Goal: Navigation & Orientation: Understand site structure

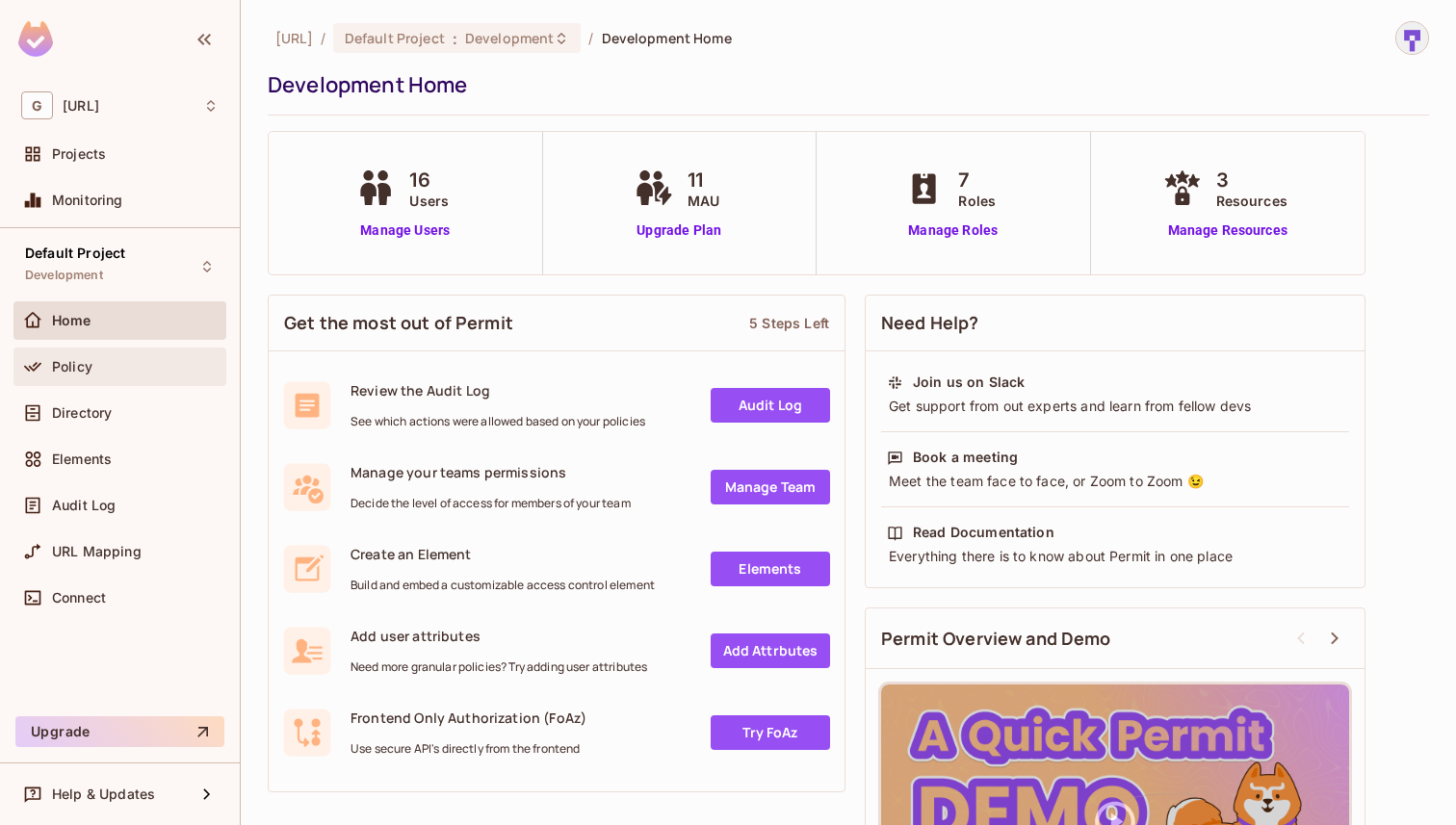
click at [105, 363] on div "Policy" at bounding box center [134, 366] width 167 height 16
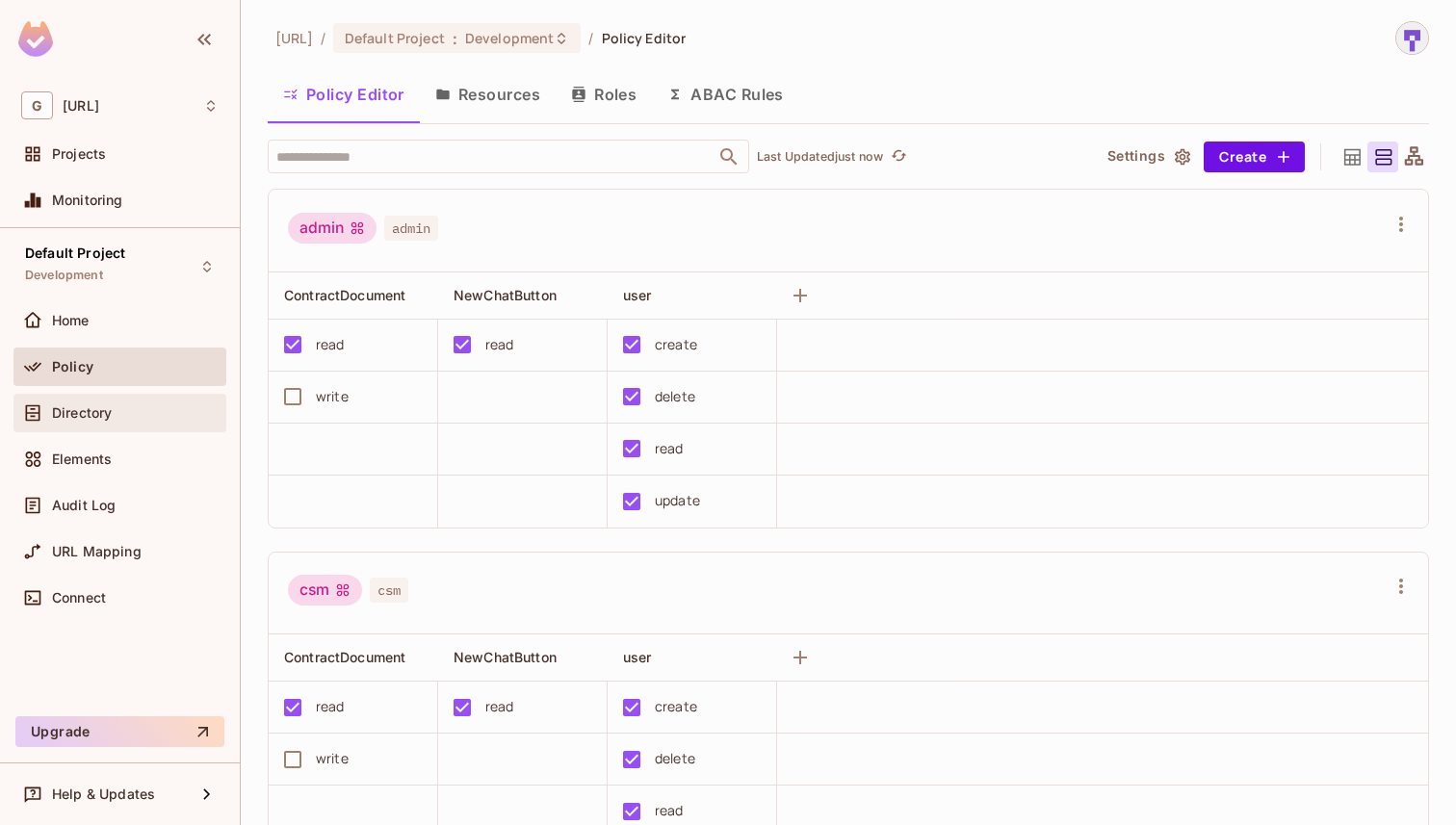
click at [112, 419] on span "Directory" at bounding box center [81, 413] width 59 height 16
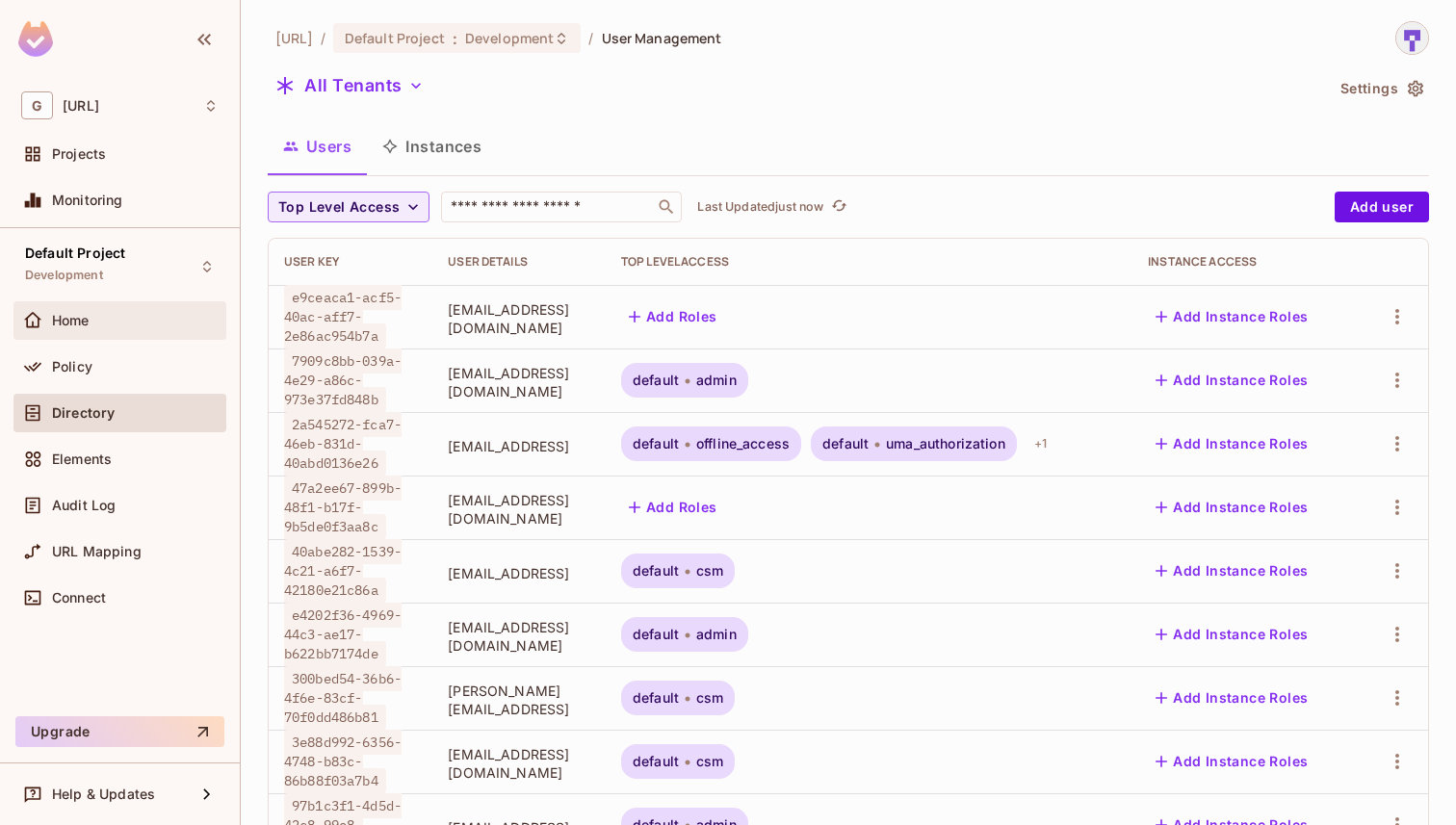
click at [82, 331] on div "Home" at bounding box center [120, 320] width 212 height 39
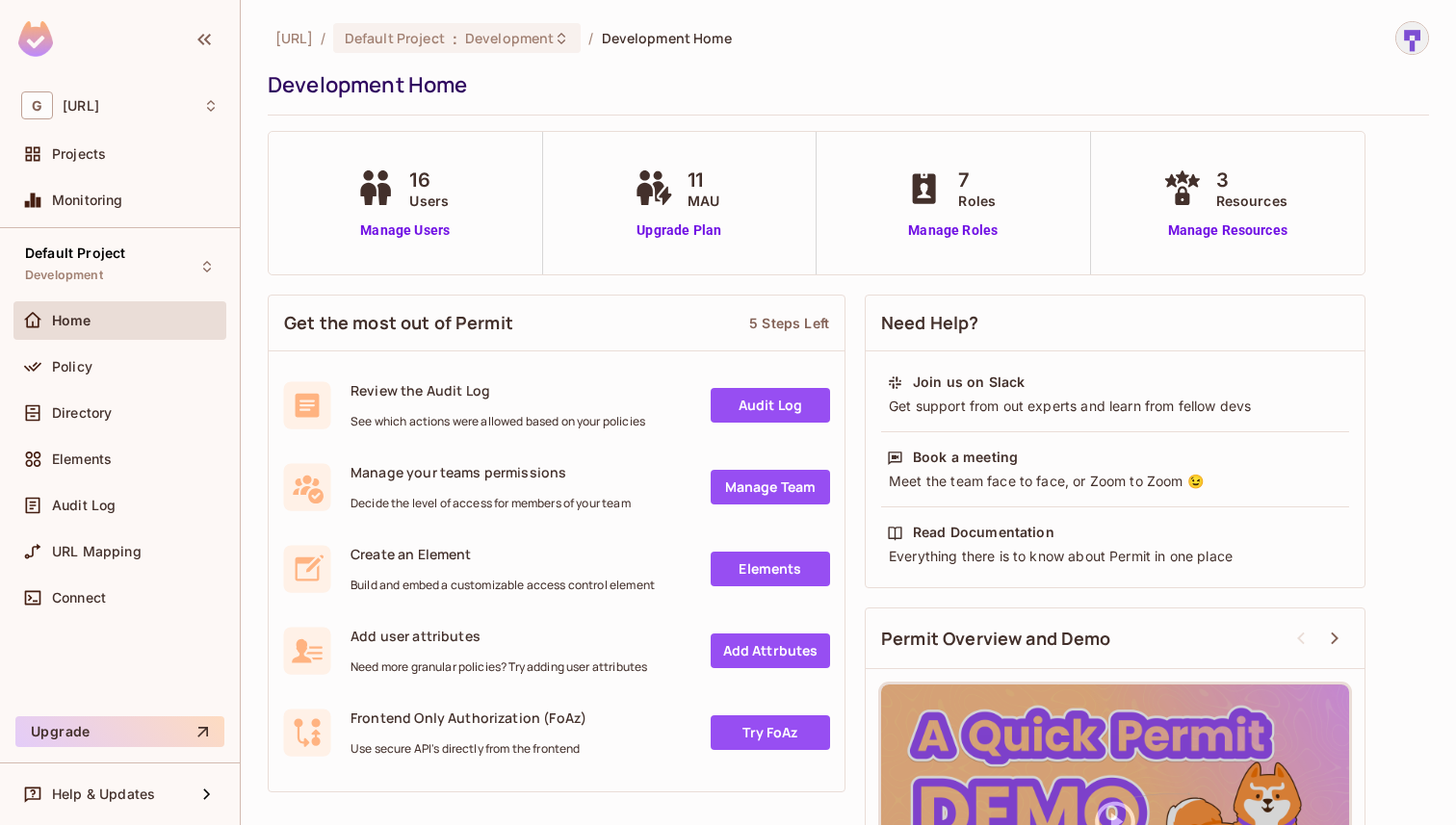
click at [172, 313] on div "Home" at bounding box center [134, 320] width 167 height 16
click at [148, 364] on div "Policy" at bounding box center [134, 366] width 167 height 16
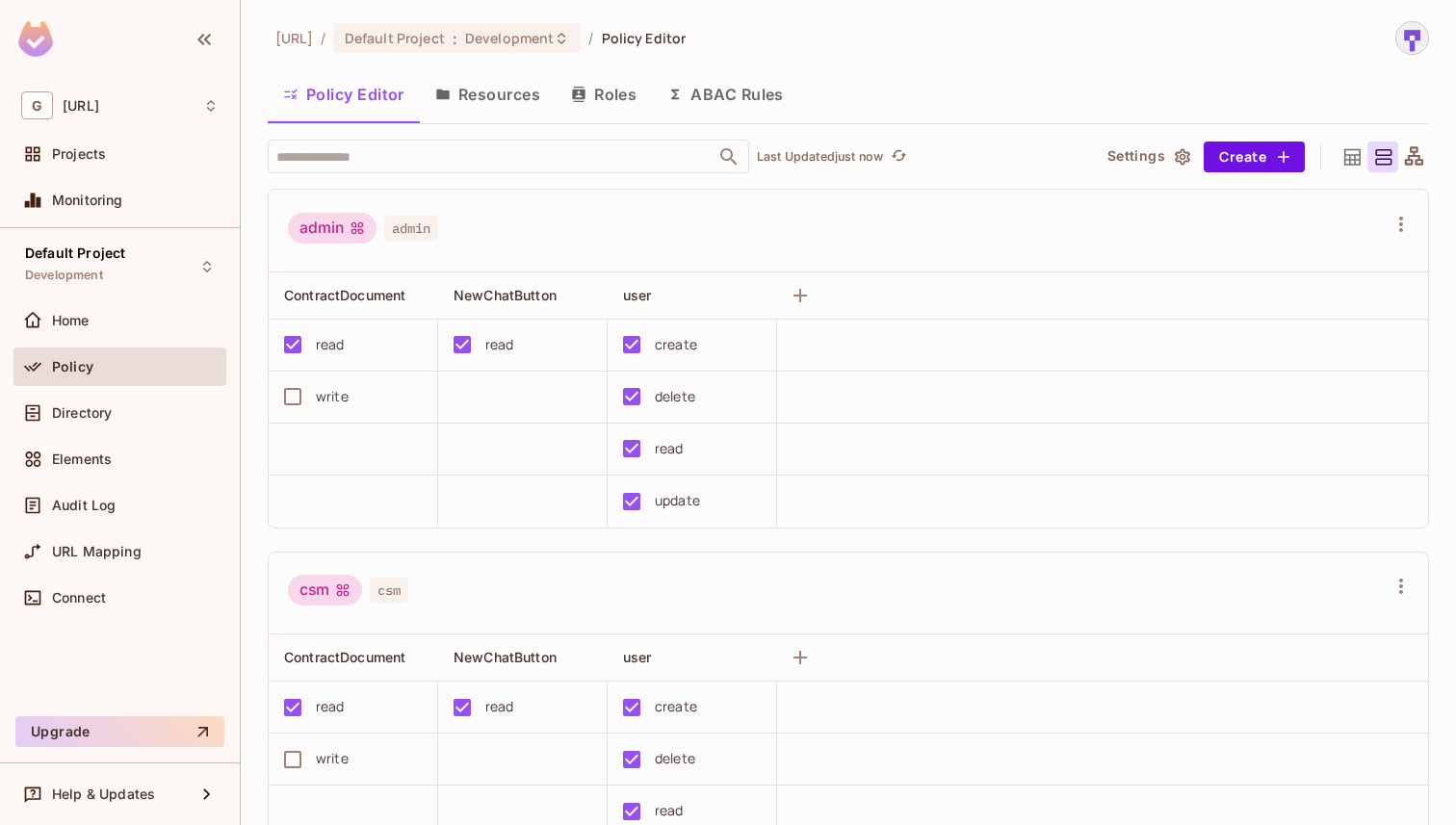
click at [518, 94] on button "Resources" at bounding box center [487, 94] width 135 height 48
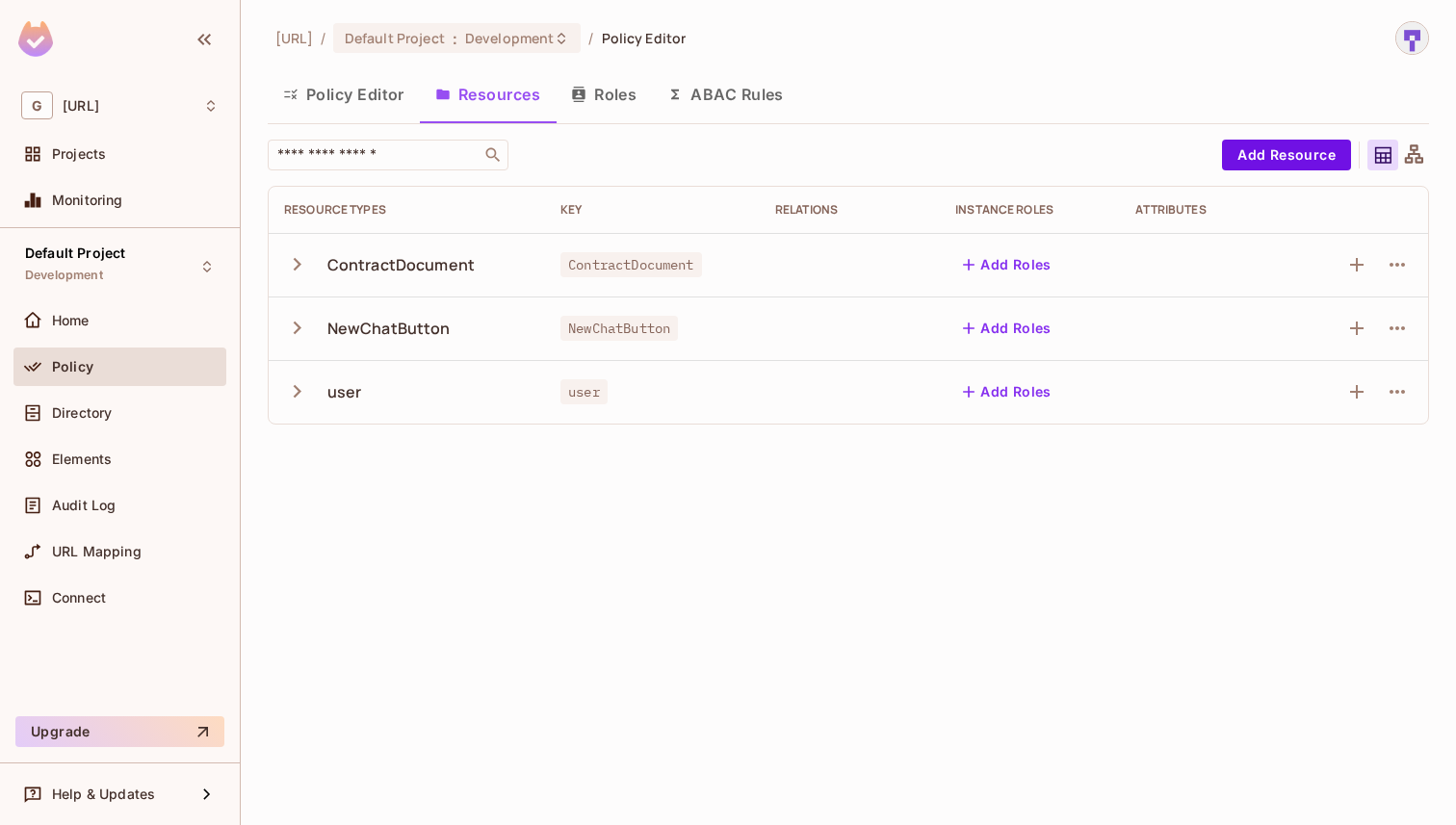
click at [600, 104] on button "Roles" at bounding box center [603, 94] width 96 height 48
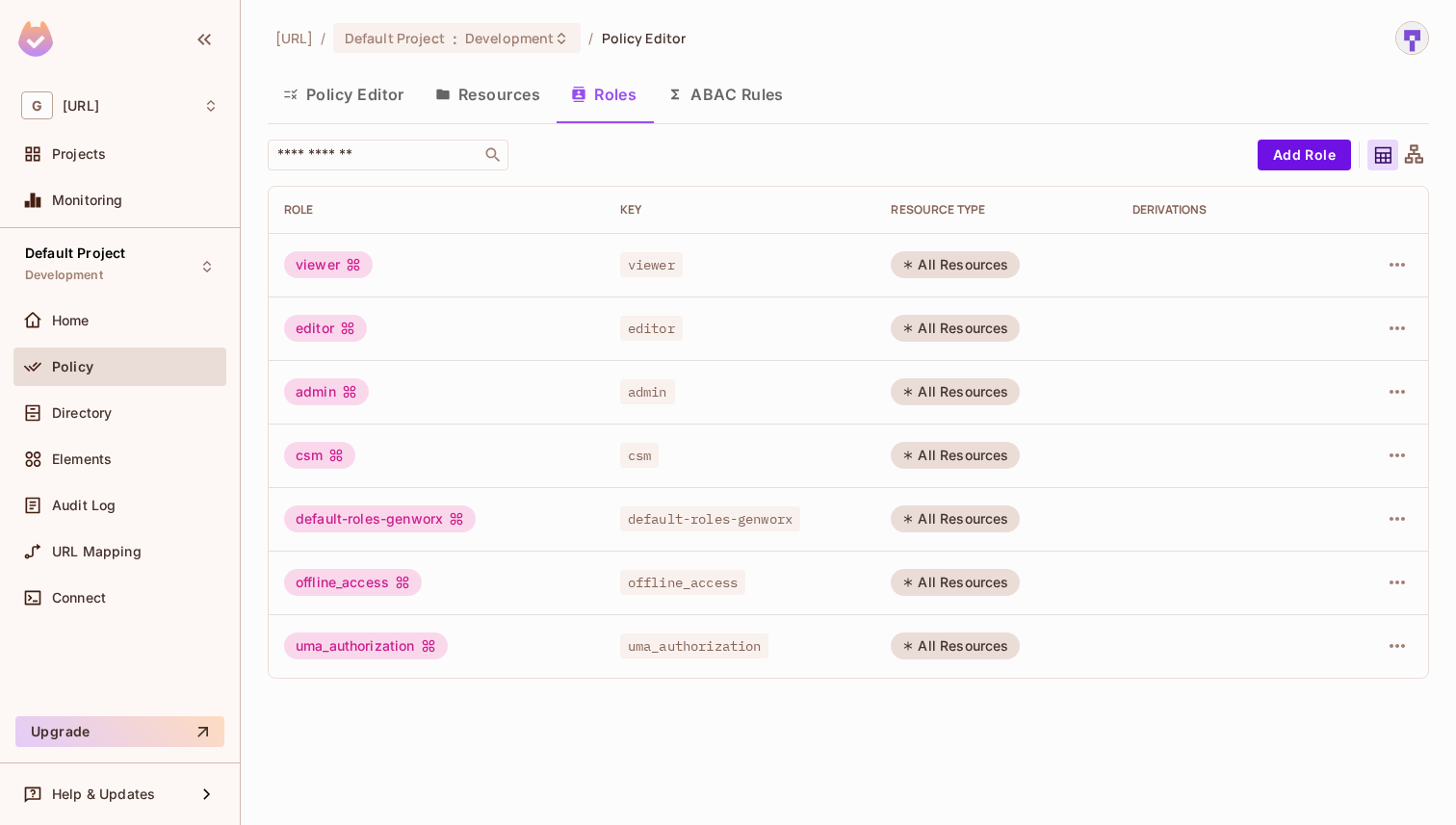
click at [315, 101] on button "Policy Editor" at bounding box center [344, 94] width 152 height 48
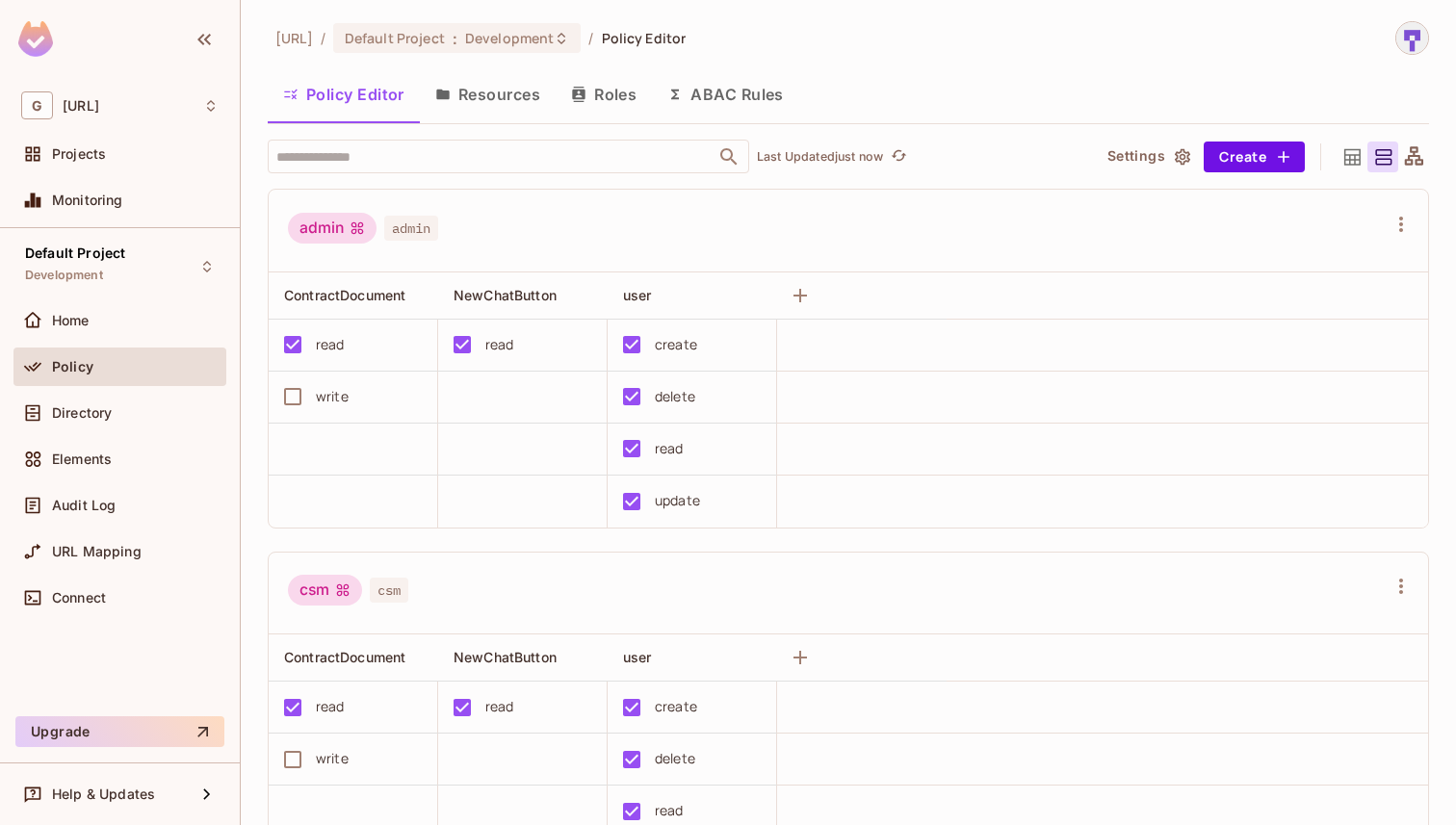
click at [672, 33] on span "Policy Editor" at bounding box center [643, 38] width 85 height 19
click at [85, 98] on span "[URL]" at bounding box center [81, 106] width 37 height 16
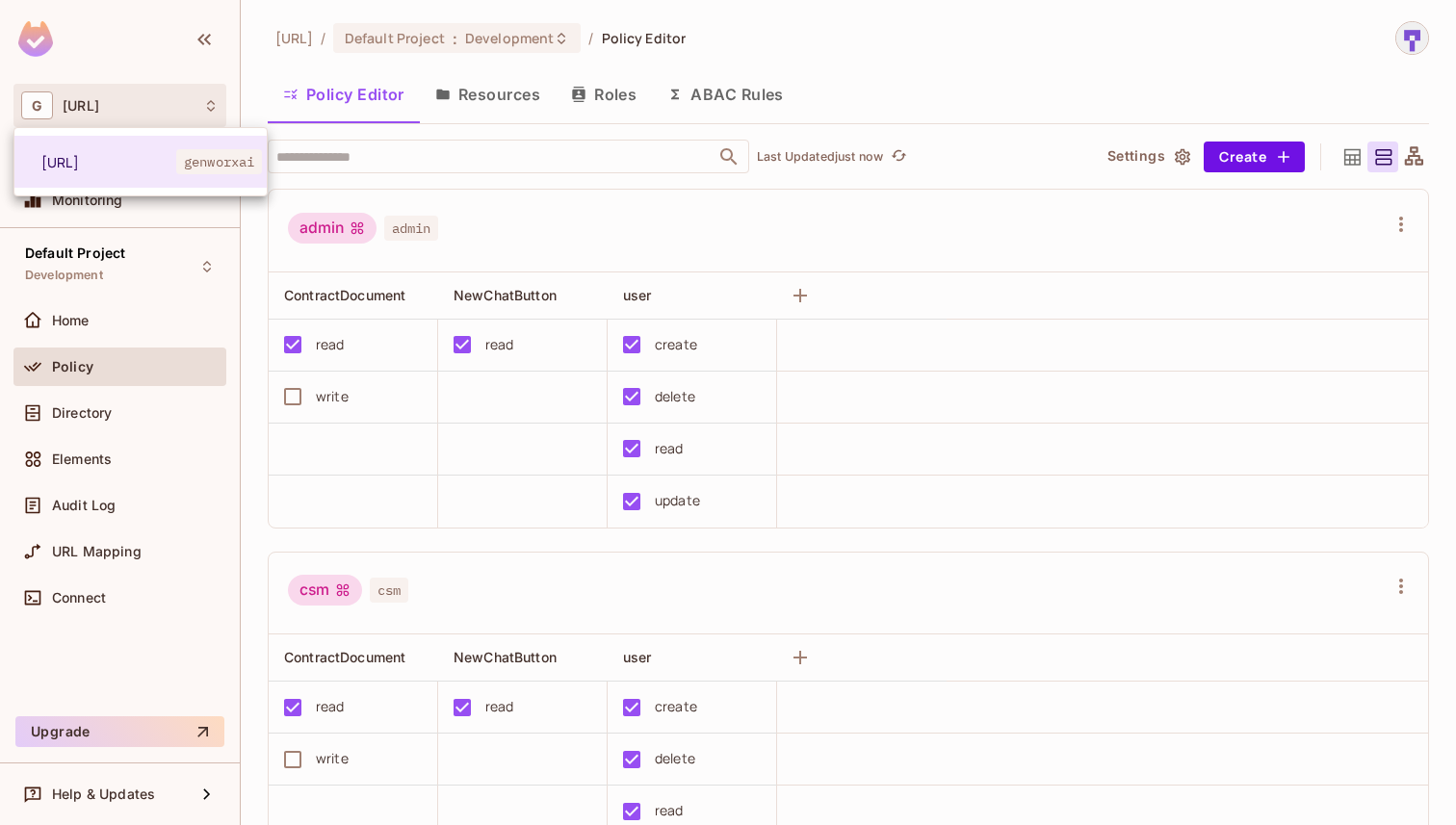
click at [703, 149] on div at bounding box center [728, 412] width 1456 height 825
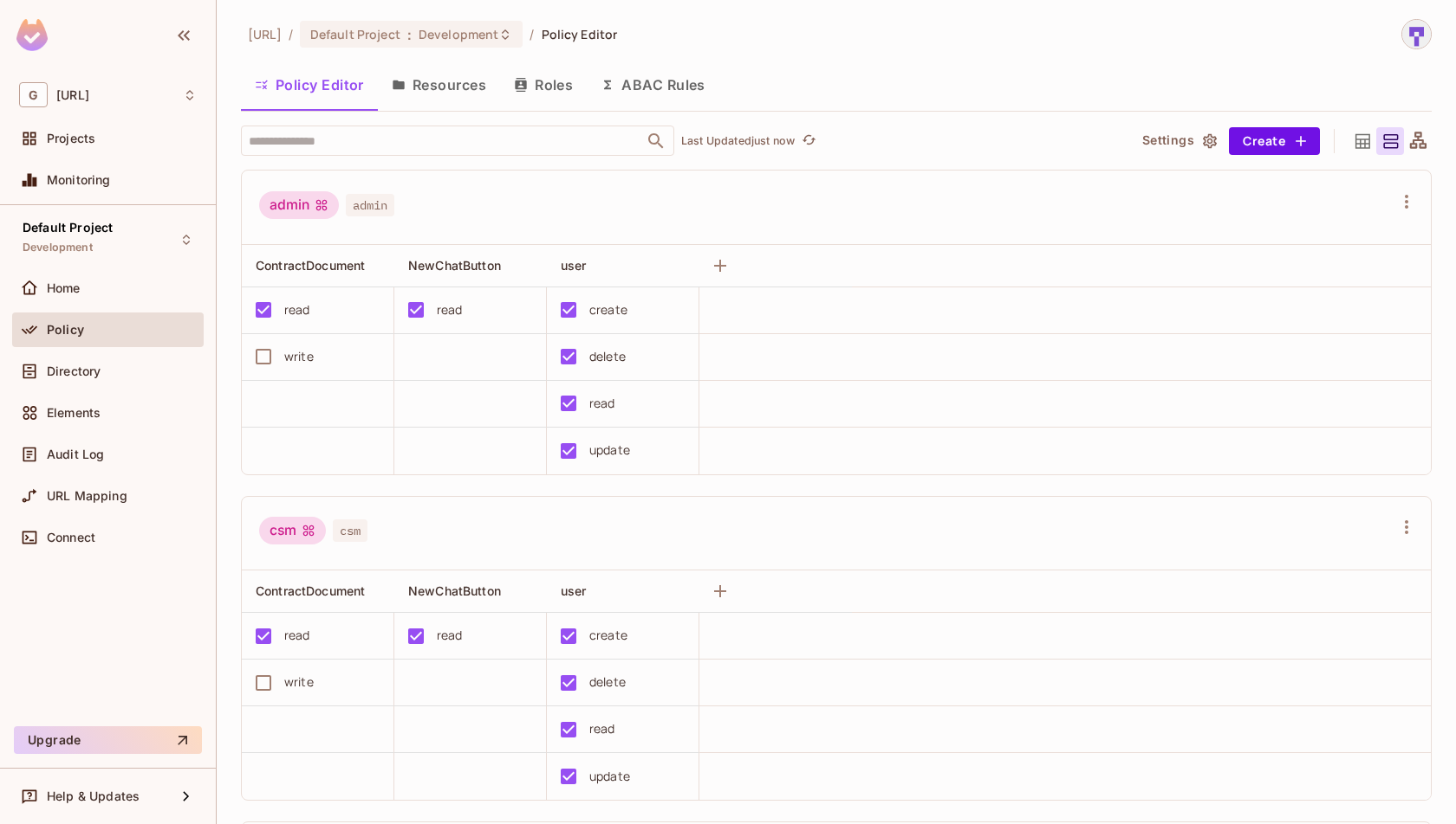
click at [914, 128] on div "​ Last Updated just now" at bounding box center [677, 140] width 872 height 31
